Goal: Task Accomplishment & Management: Complete application form

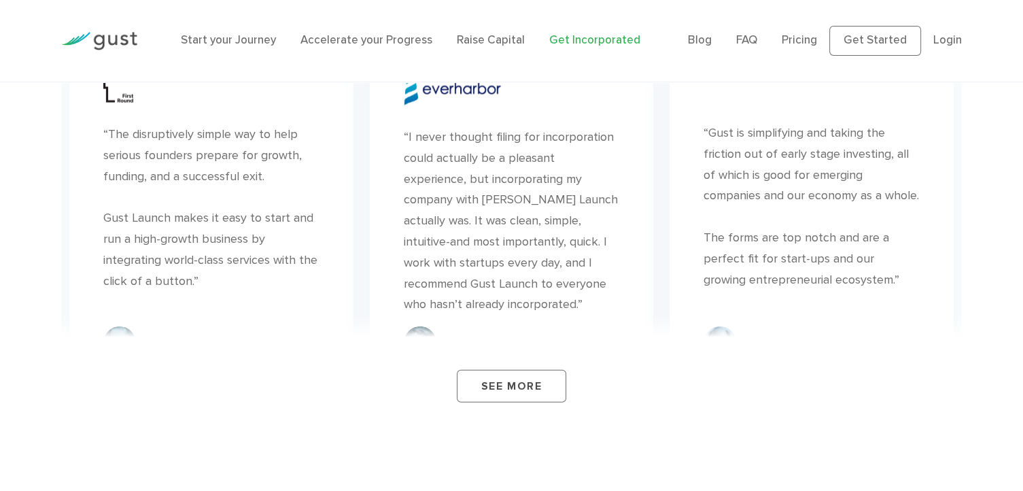
scroll to position [8343, 0]
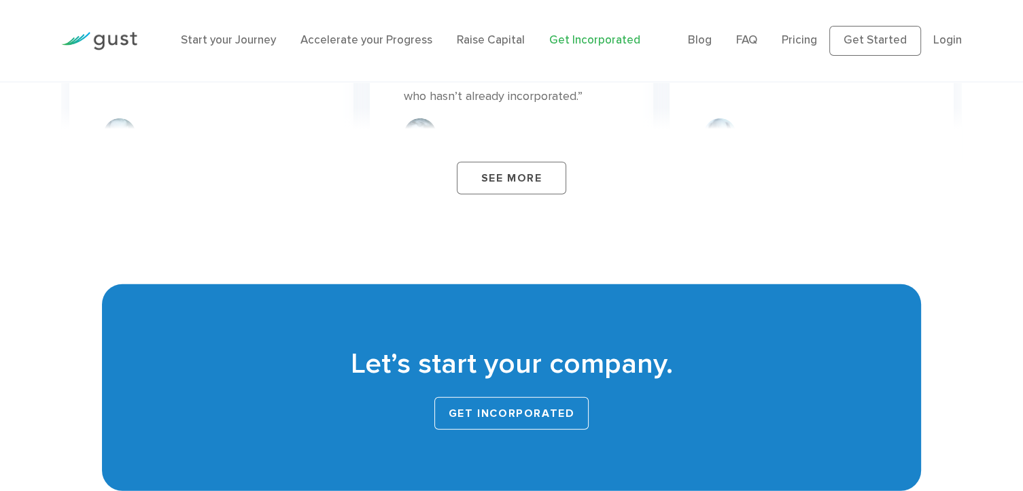
click at [522, 397] on link "Get INCORPORATED" at bounding box center [511, 413] width 155 height 33
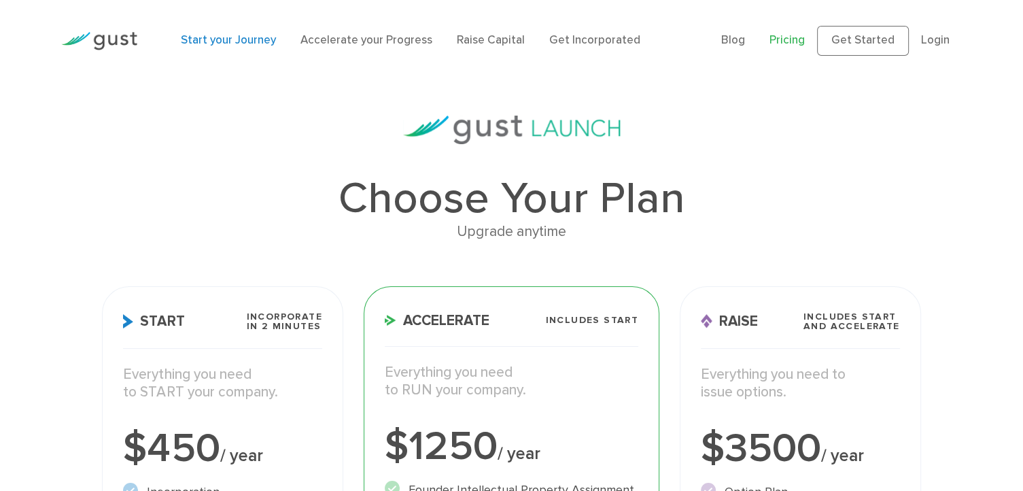
click at [208, 37] on link "Start your Journey" at bounding box center [228, 40] width 95 height 14
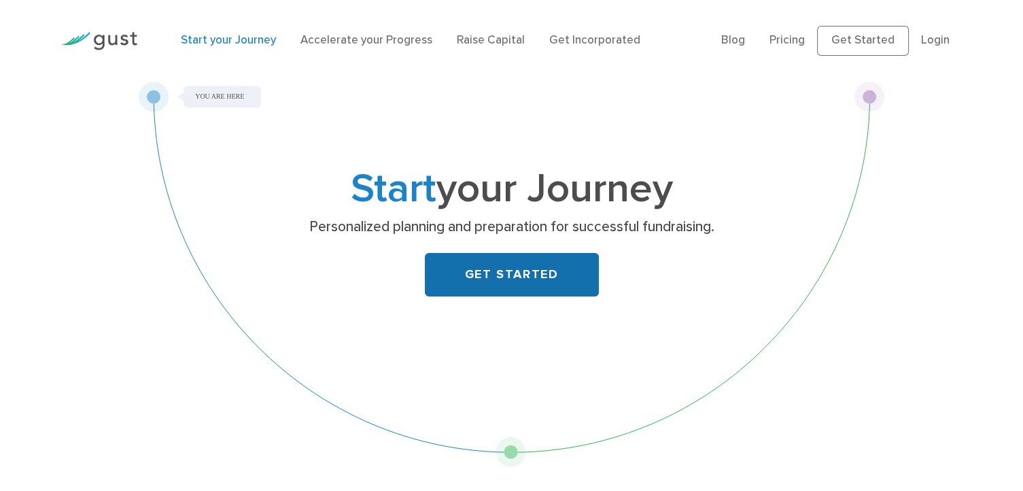
click at [495, 273] on link "GET STARTED" at bounding box center [512, 275] width 174 height 44
